Goal: Information Seeking & Learning: Learn about a topic

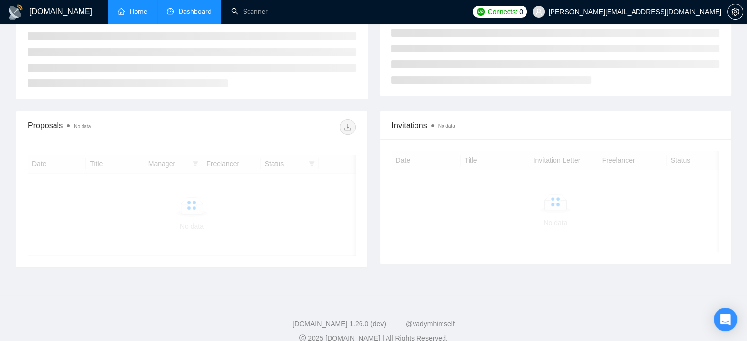
scroll to position [204, 0]
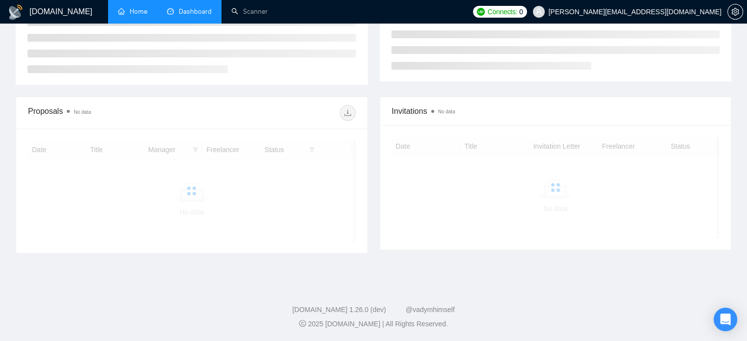
click at [130, 7] on link "Home" at bounding box center [132, 11] width 29 height 8
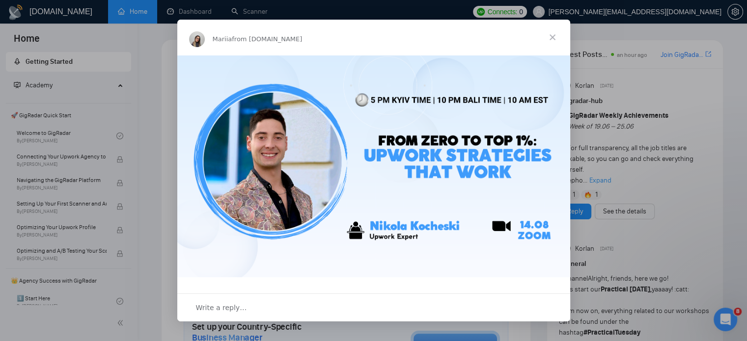
click at [546, 40] on span "Close" at bounding box center [552, 37] width 35 height 35
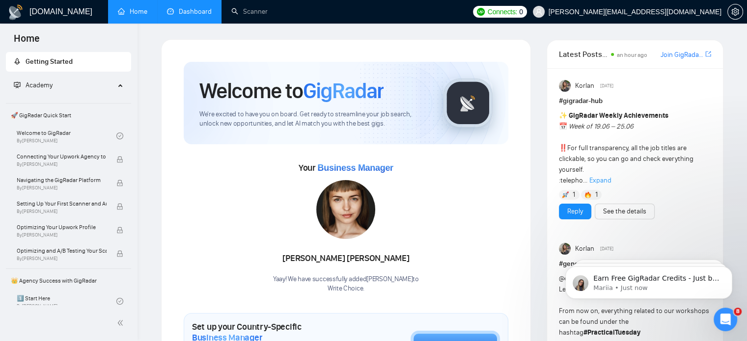
click at [178, 11] on link "Dashboard" at bounding box center [189, 11] width 45 height 8
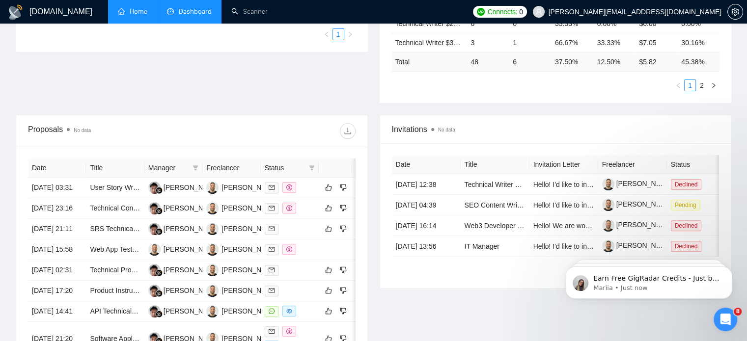
scroll to position [295, 0]
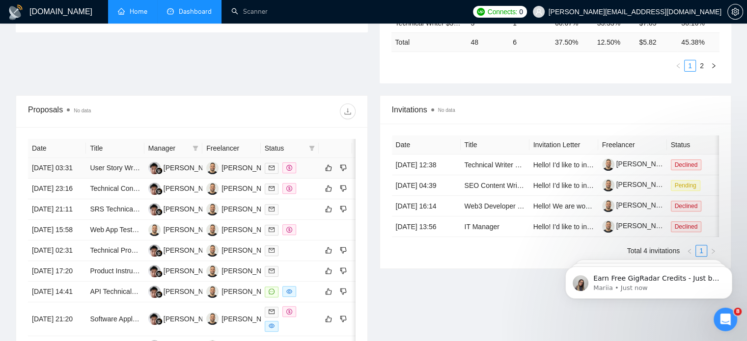
click at [105, 166] on td "User Story Writer for Product Development" at bounding box center [115, 168] width 58 height 21
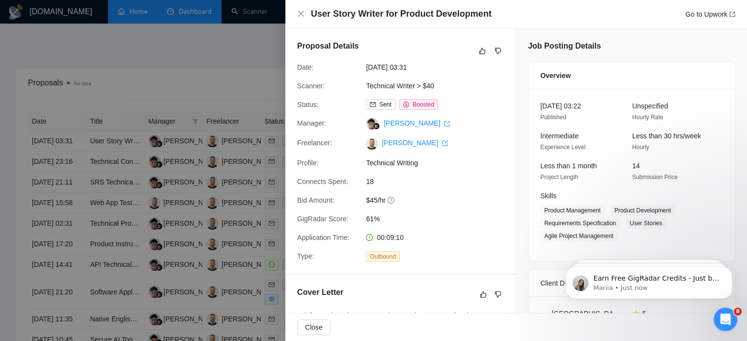
scroll to position [334, 0]
click at [303, 12] on icon "close" at bounding box center [301, 14] width 8 height 8
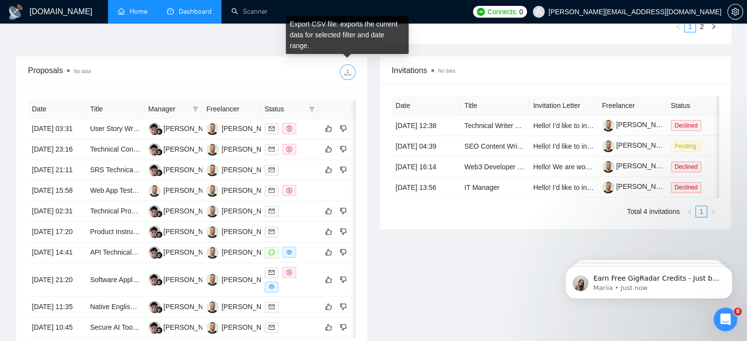
click at [349, 65] on button "button" at bounding box center [348, 72] width 16 height 16
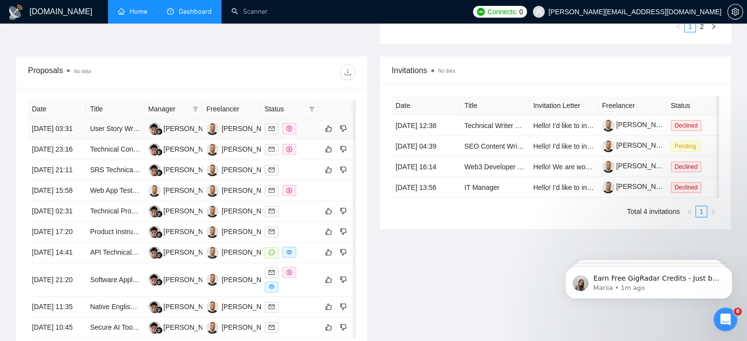
click at [61, 134] on td "[DATE] 03:31" at bounding box center [57, 129] width 58 height 21
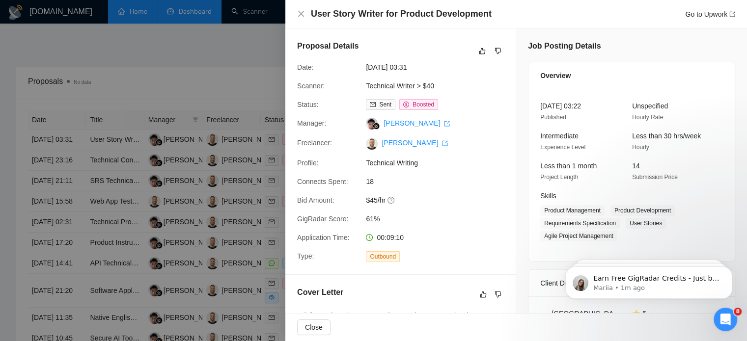
scroll to position [354, 0]
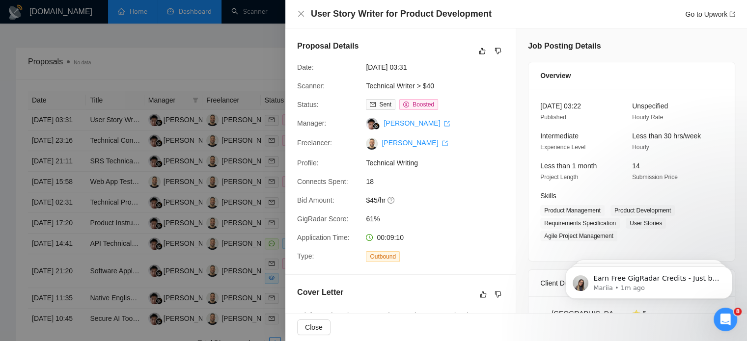
click at [742, 307] on body "Earn Free GigRadar Credits - Just by Sharing Your Story! 💬 Want more credits fo…" at bounding box center [648, 280] width 189 height 61
click at [740, 309] on body "Earn Free GigRadar Credits - Just by Sharing Your Story! 💬 Want more credits fo…" at bounding box center [648, 280] width 189 height 61
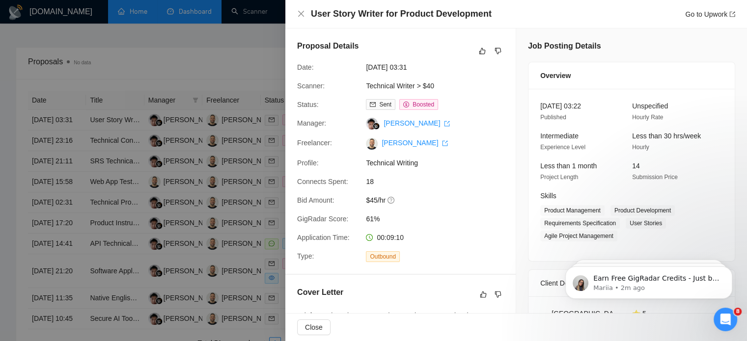
click html "Earn Free GigRadar Credits - Just by Sharing Your Story! 💬 Want more credits fo…"
click at [738, 305] on body "Earn Free GigRadar Credits - Just by Sharing Your Story! 💬 Want more credits fo…" at bounding box center [648, 280] width 189 height 61
click at [737, 302] on body "Earn Free GigRadar Credits - Just by Sharing Your Story! 💬 Want more credits fo…" at bounding box center [648, 280] width 189 height 61
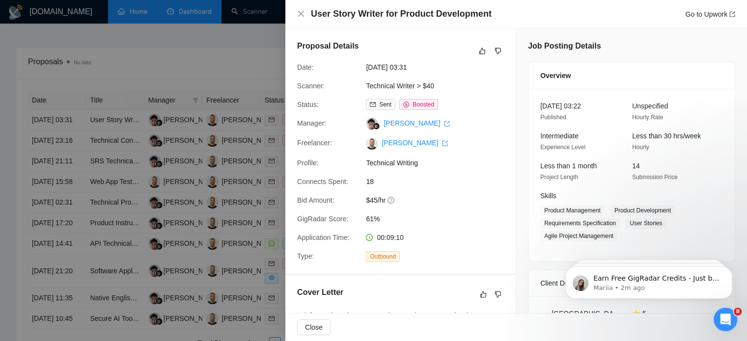
click at [736, 296] on body "Earn Free GigRadar Credits - Just by Sharing Your Story! 💬 Want more credits fo…" at bounding box center [648, 280] width 189 height 61
click at [738, 286] on body "Earn Free GigRadar Credits - Just by Sharing Your Story! 💬 Want more credits fo…" at bounding box center [648, 280] width 189 height 61
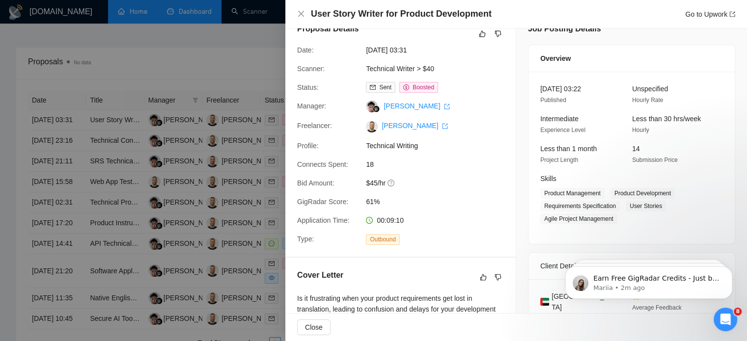
scroll to position [0, 0]
